Goal: Task Accomplishment & Management: Complete application form

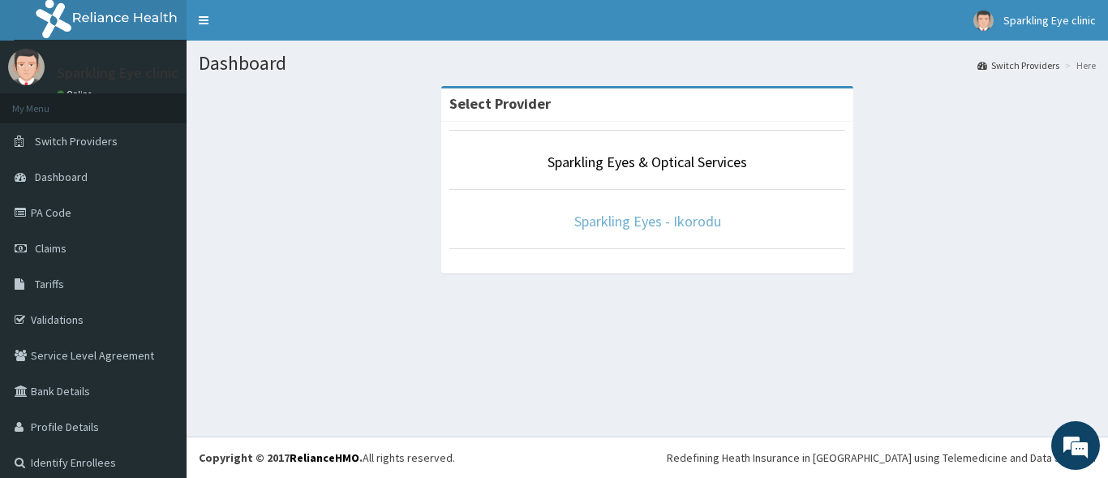
click at [619, 217] on link "Sparkling Eyes - Ikorodu" at bounding box center [648, 221] width 147 height 19
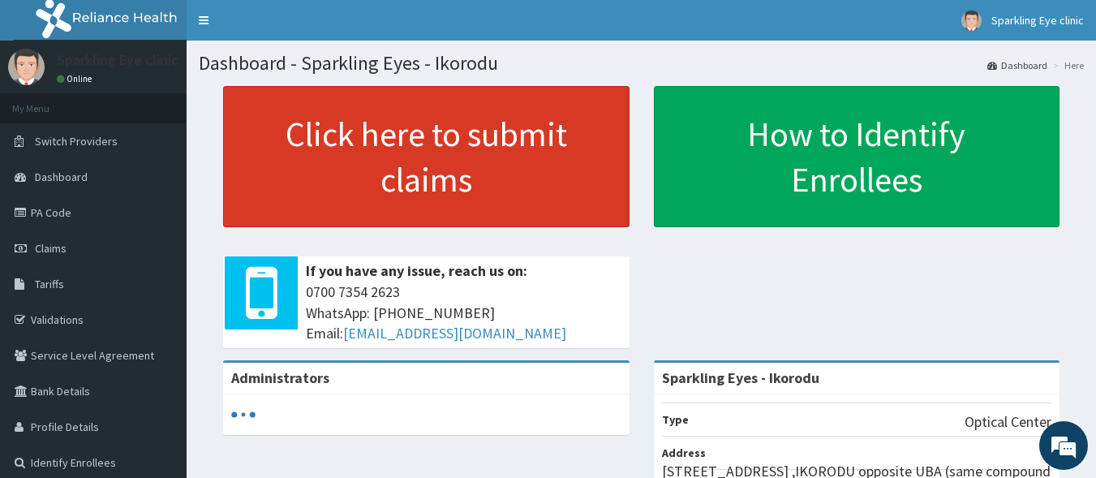
click at [448, 157] on link "Click here to submit claims" at bounding box center [426, 156] width 407 height 141
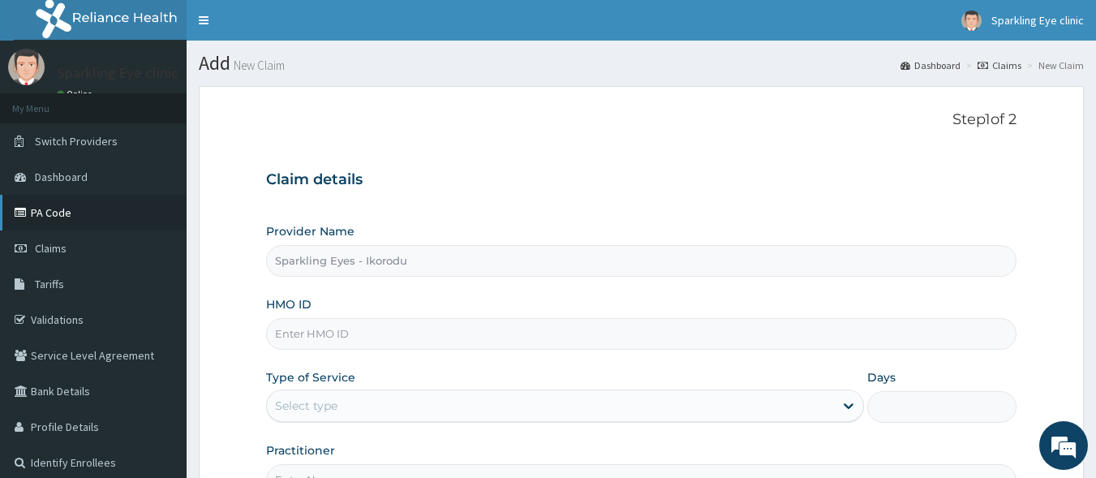
type input "Sparkling Eyes - Ikorodu"
click at [45, 244] on span "Claims" at bounding box center [51, 248] width 32 height 15
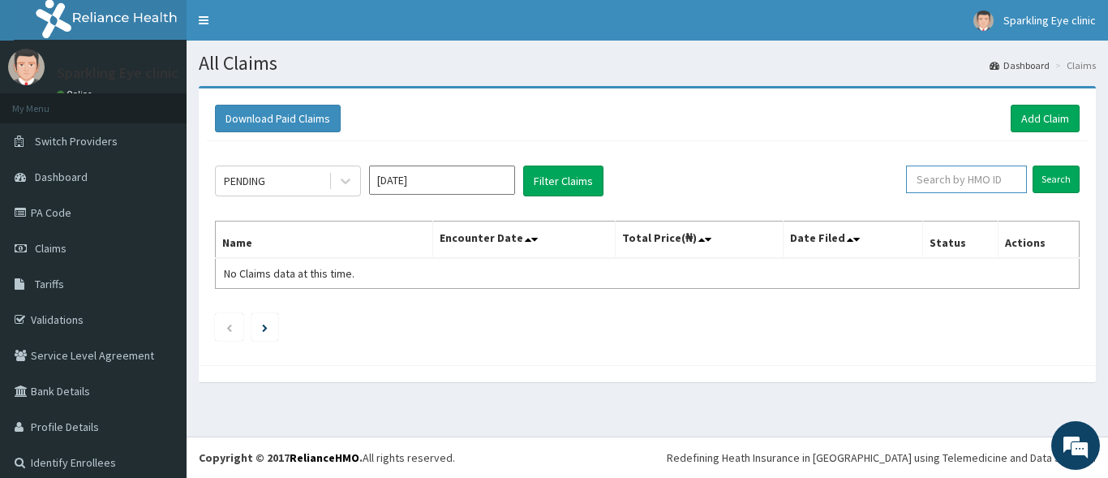
click at [940, 179] on input "text" at bounding box center [966, 180] width 121 height 28
type input "WTS/10043/B"
click at [1041, 178] on input "Search" at bounding box center [1056, 180] width 47 height 28
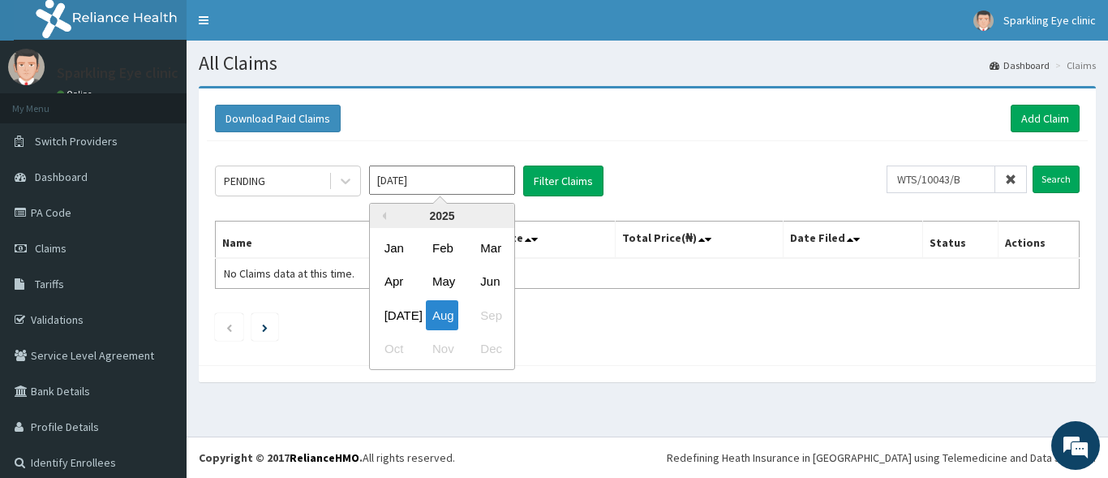
click at [470, 181] on input "Aug 2025" at bounding box center [442, 180] width 146 height 29
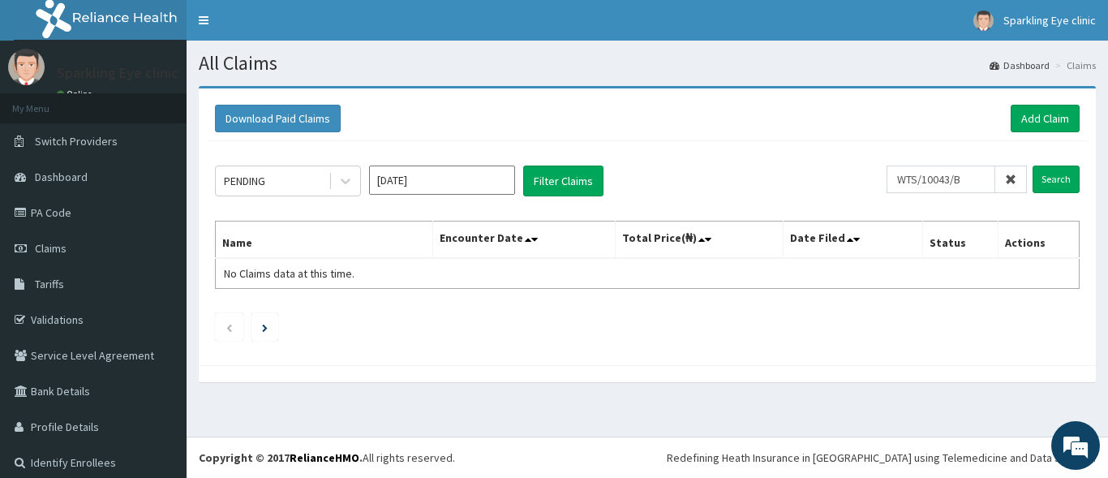
click at [411, 118] on div "Download Paid Claims Add Claim" at bounding box center [647, 119] width 865 height 28
click at [56, 213] on link "PA Code" at bounding box center [93, 213] width 187 height 36
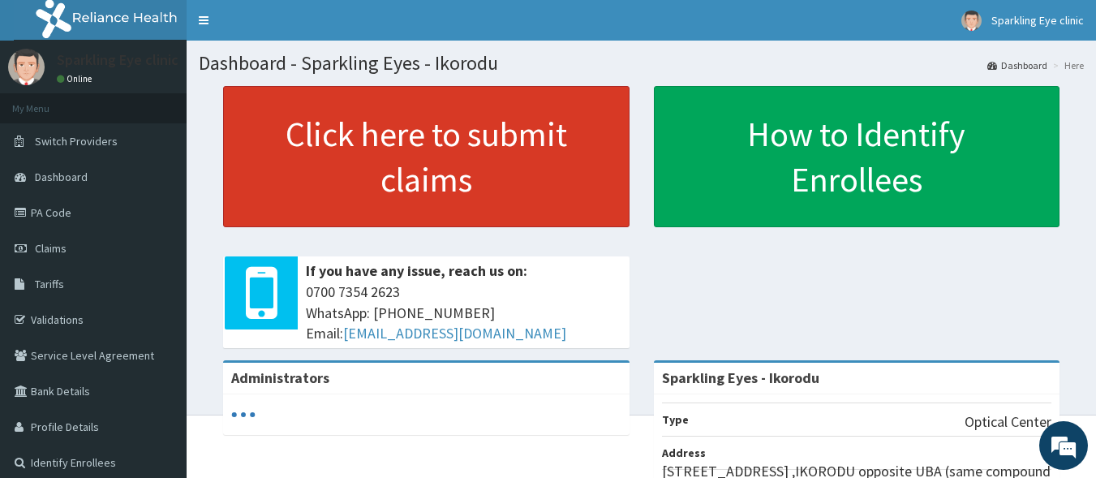
click at [413, 153] on link "Click here to submit claims" at bounding box center [426, 156] width 407 height 141
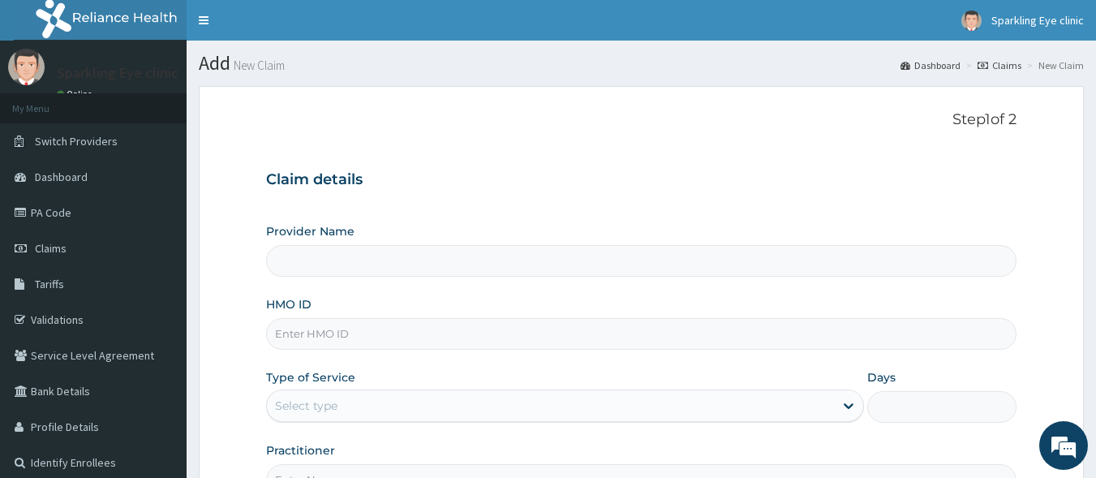
click at [312, 239] on label "Provider Name" at bounding box center [310, 231] width 88 height 16
click at [312, 245] on input "Provider Name" at bounding box center [641, 261] width 751 height 32
type input "Sparkling Eyes - Ikorodu"
click at [300, 338] on input "HMO ID" at bounding box center [641, 334] width 751 height 32
type input "WTS/10043/B"
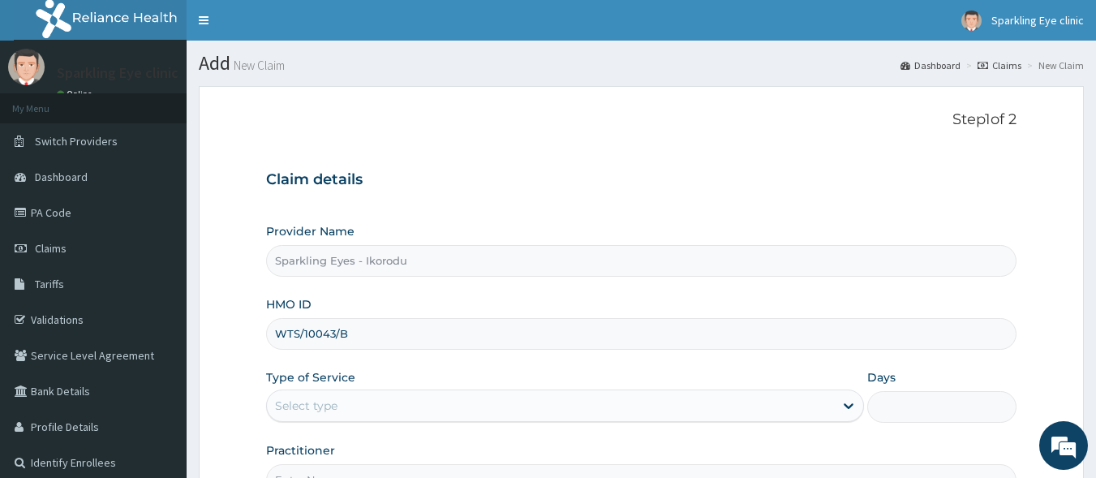
click at [281, 405] on div "Select type" at bounding box center [306, 406] width 62 height 16
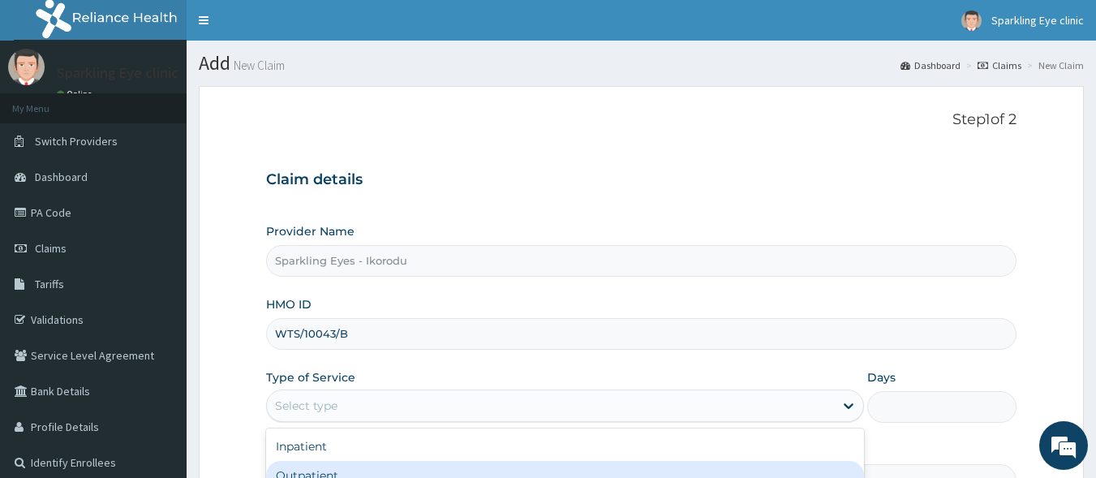
click at [301, 471] on div "Outpatient" at bounding box center [565, 475] width 598 height 29
type input "1"
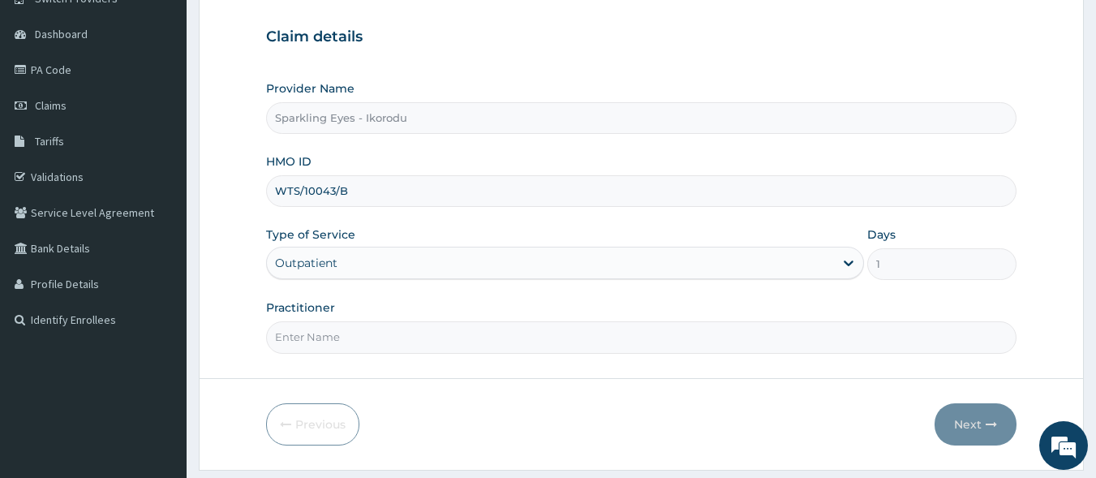
scroll to position [189, 0]
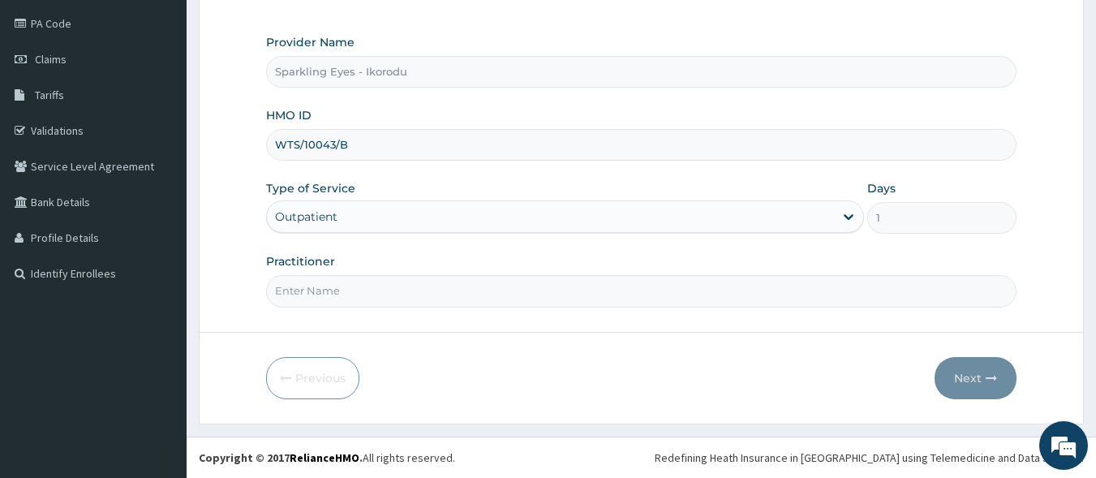
click at [308, 299] on input "Practitioner" at bounding box center [641, 291] width 751 height 32
type input "DR AMARACHI"
click at [966, 365] on button "Next" at bounding box center [976, 378] width 82 height 42
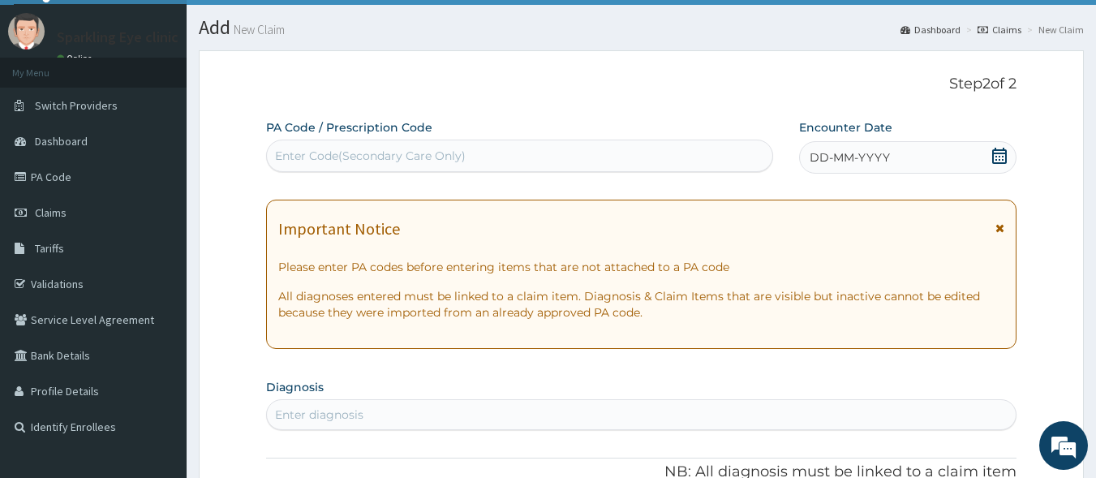
scroll to position [0, 0]
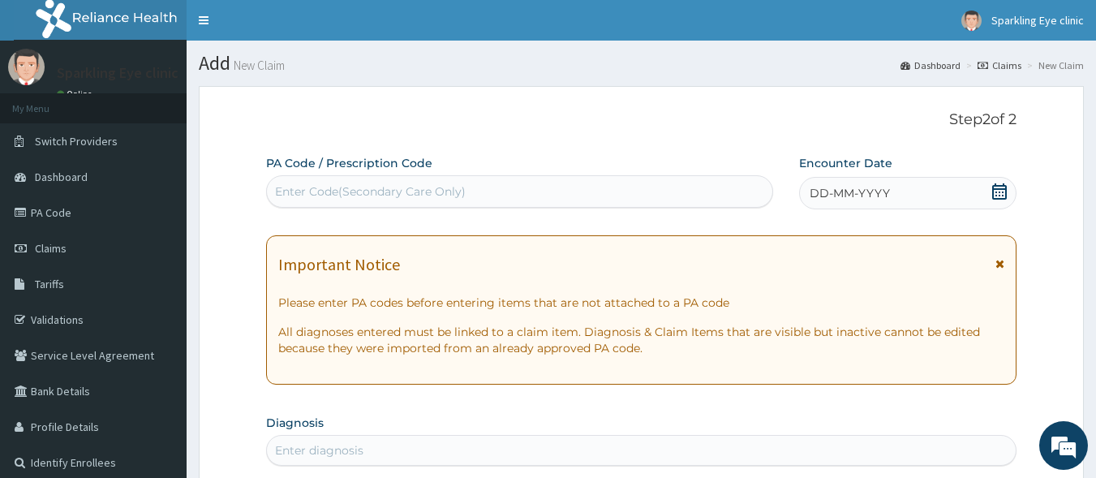
click at [336, 191] on div "Enter Code(Secondary Care Only)" at bounding box center [370, 191] width 191 height 16
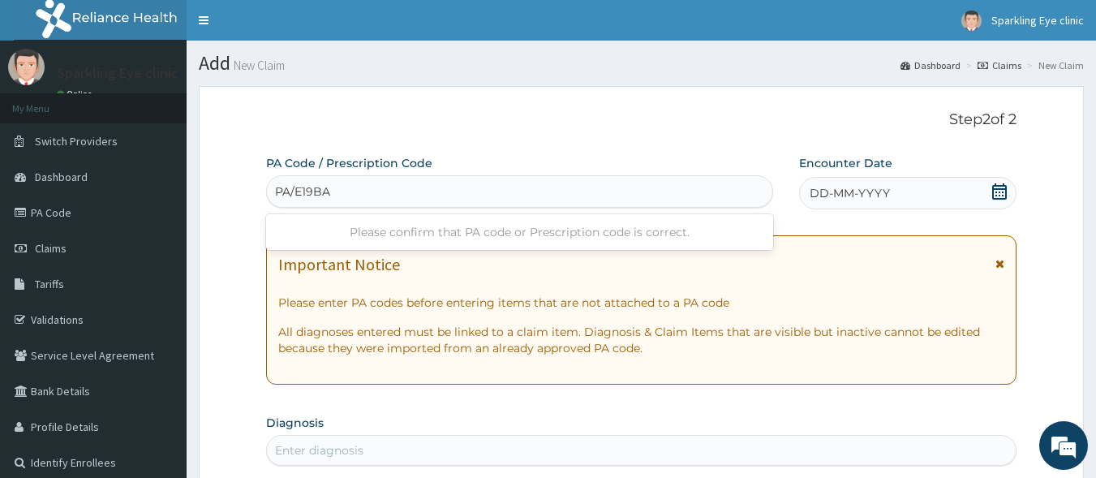
type input "PA/E19BA2"
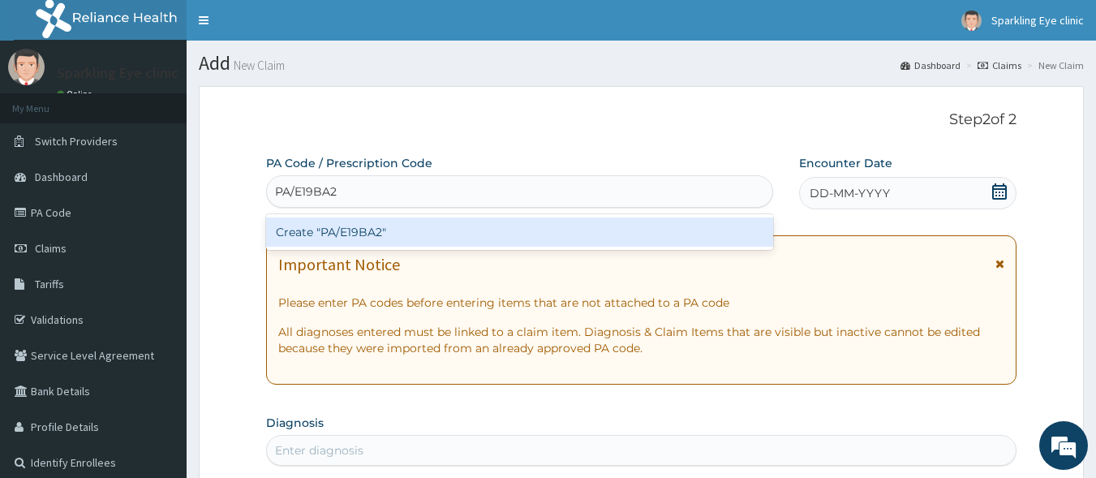
click at [325, 231] on div "Create "PA/E19BA2"" at bounding box center [520, 231] width 508 height 29
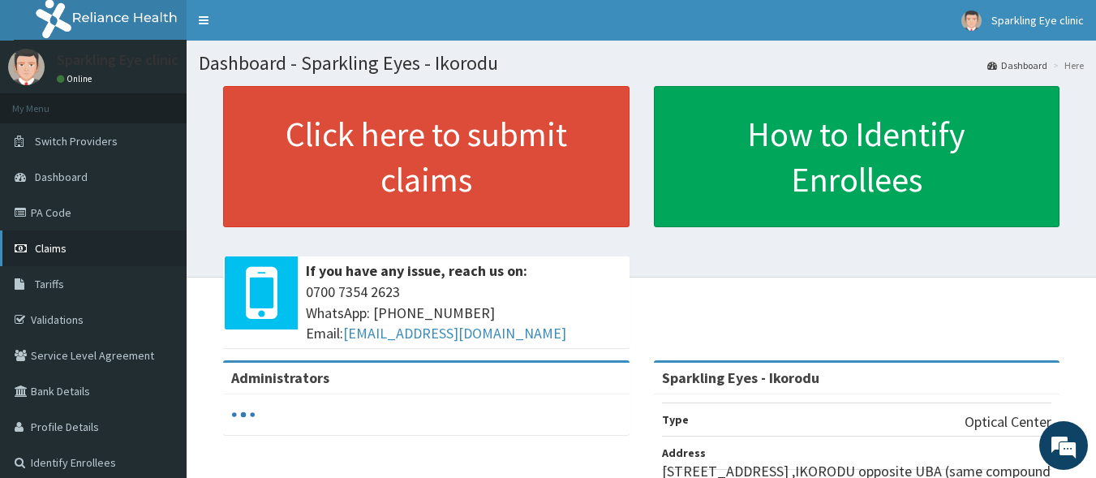
click at [49, 247] on span "Claims" at bounding box center [51, 248] width 32 height 15
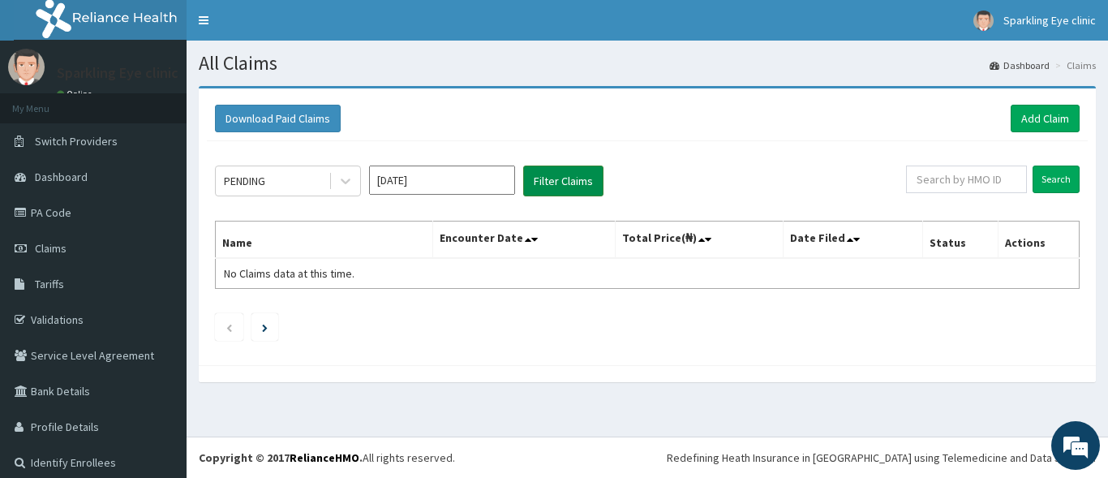
click at [535, 190] on button "Filter Claims" at bounding box center [563, 181] width 80 height 31
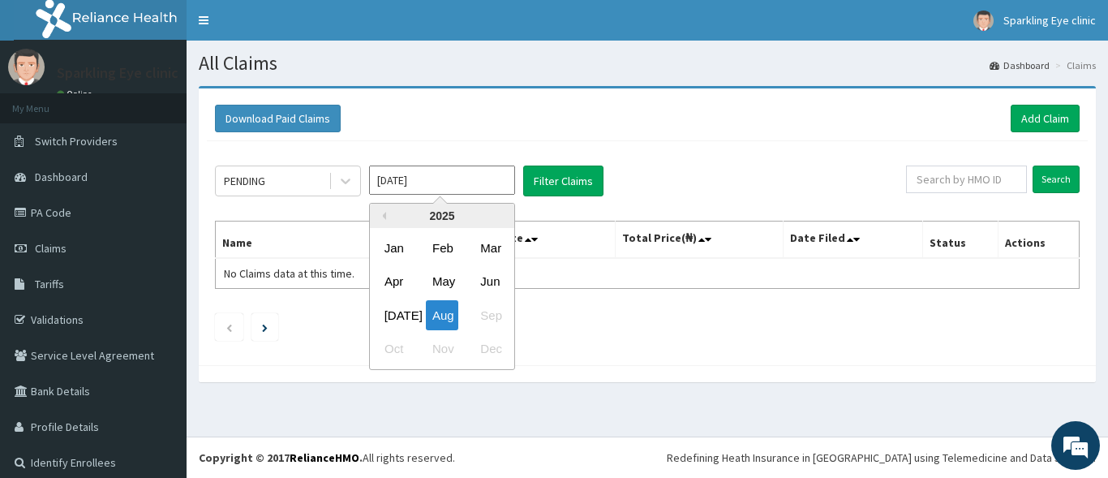
click at [404, 183] on input "Aug 2025" at bounding box center [442, 180] width 146 height 29
click at [437, 314] on div "Aug" at bounding box center [442, 315] width 32 height 30
type input "Jul 2025"
click at [497, 183] on input "Jul 2025" at bounding box center [442, 180] width 146 height 29
click at [442, 321] on div "Aug" at bounding box center [442, 315] width 32 height 30
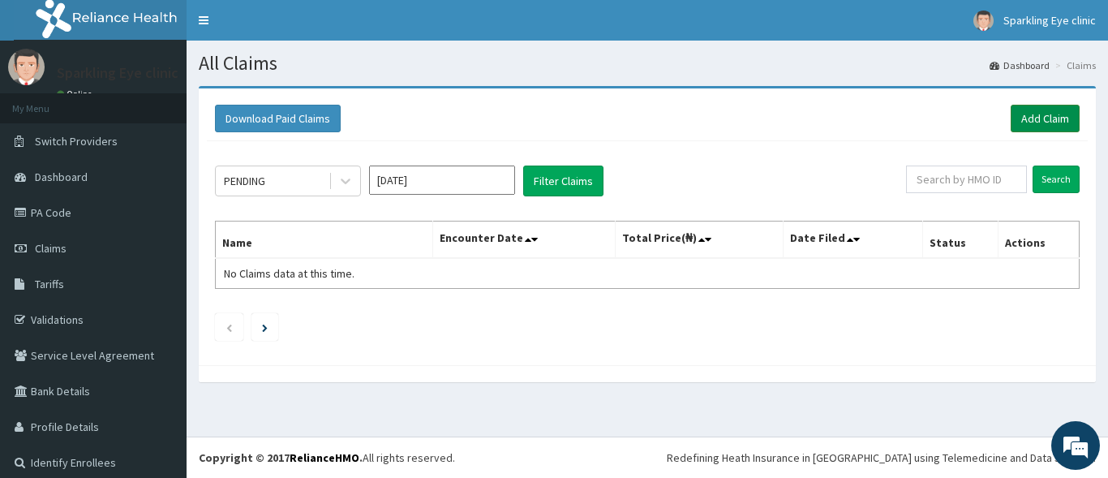
click at [1038, 118] on link "Add Claim" at bounding box center [1045, 119] width 69 height 28
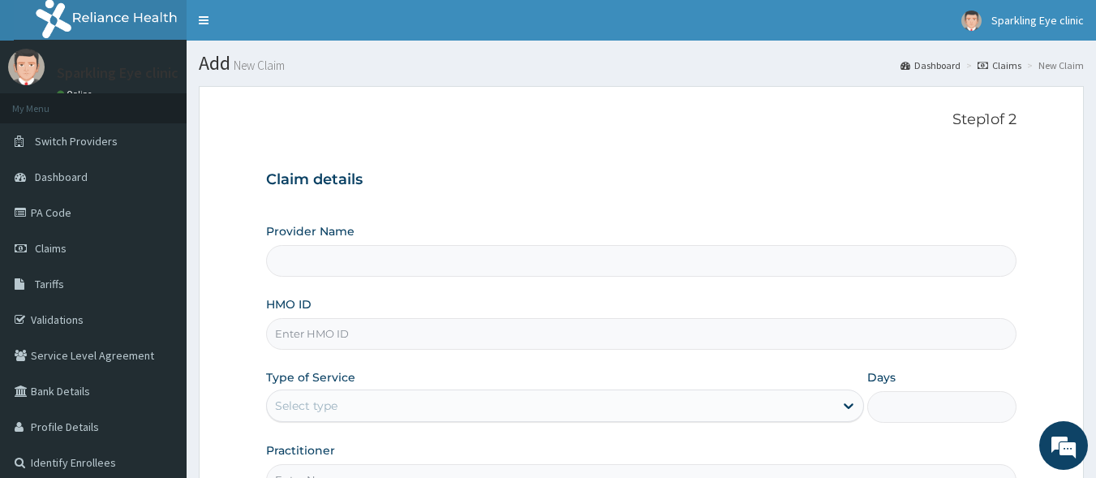
type input "Sparkling Eyes - Ikorodu"
click at [54, 217] on link "PA Code" at bounding box center [93, 213] width 187 height 36
